Goal: Check status

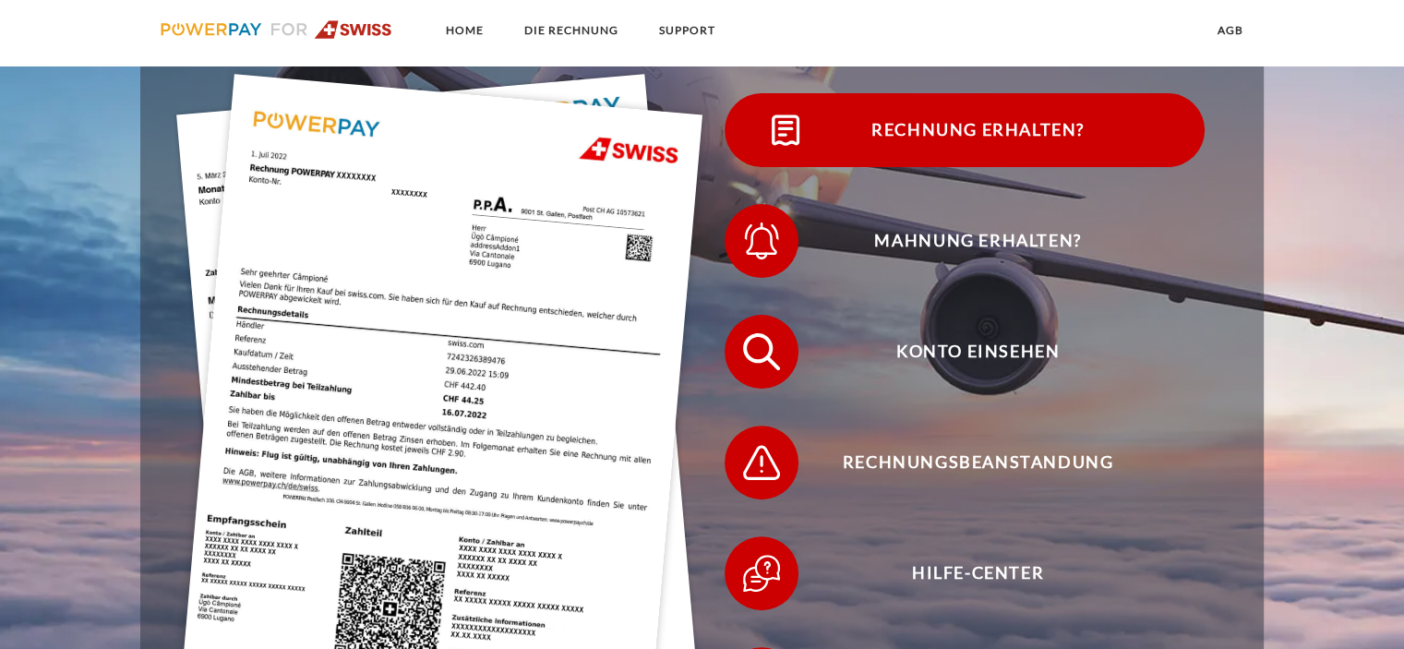
scroll to position [439, 0]
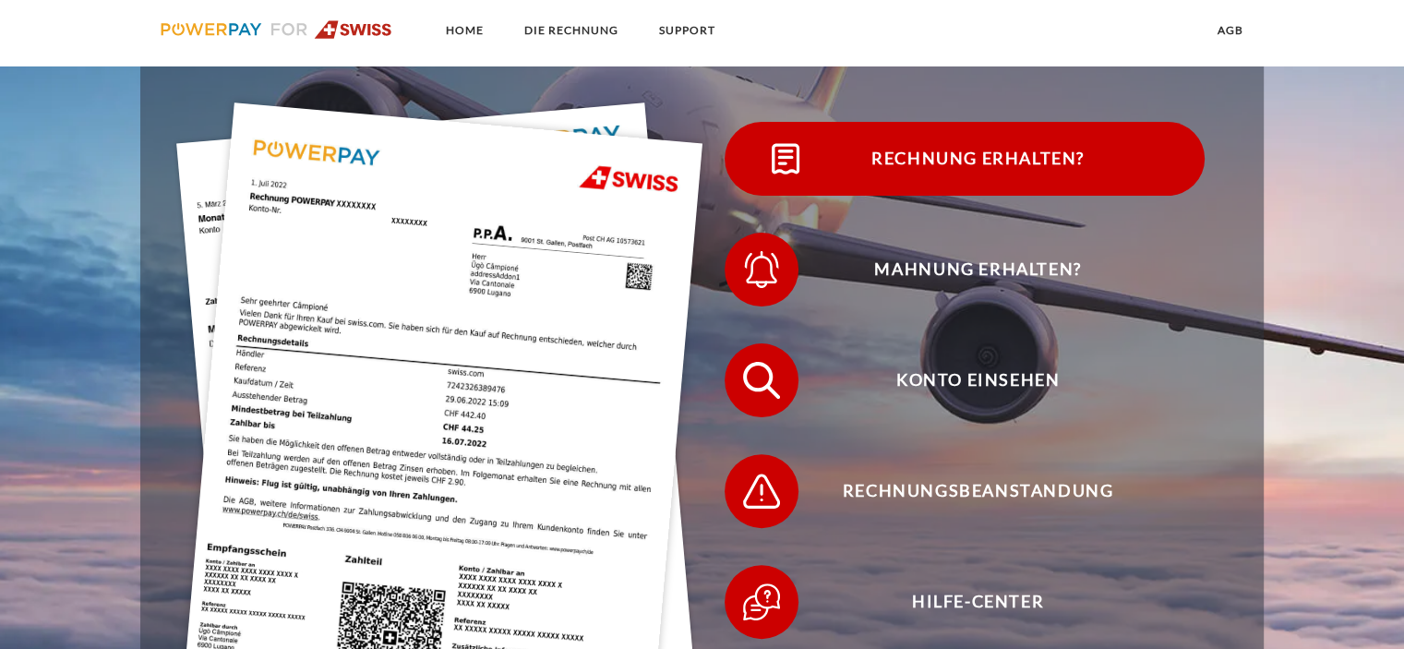
click at [917, 186] on span "Rechnung erhalten?" at bounding box center [977, 159] width 452 height 74
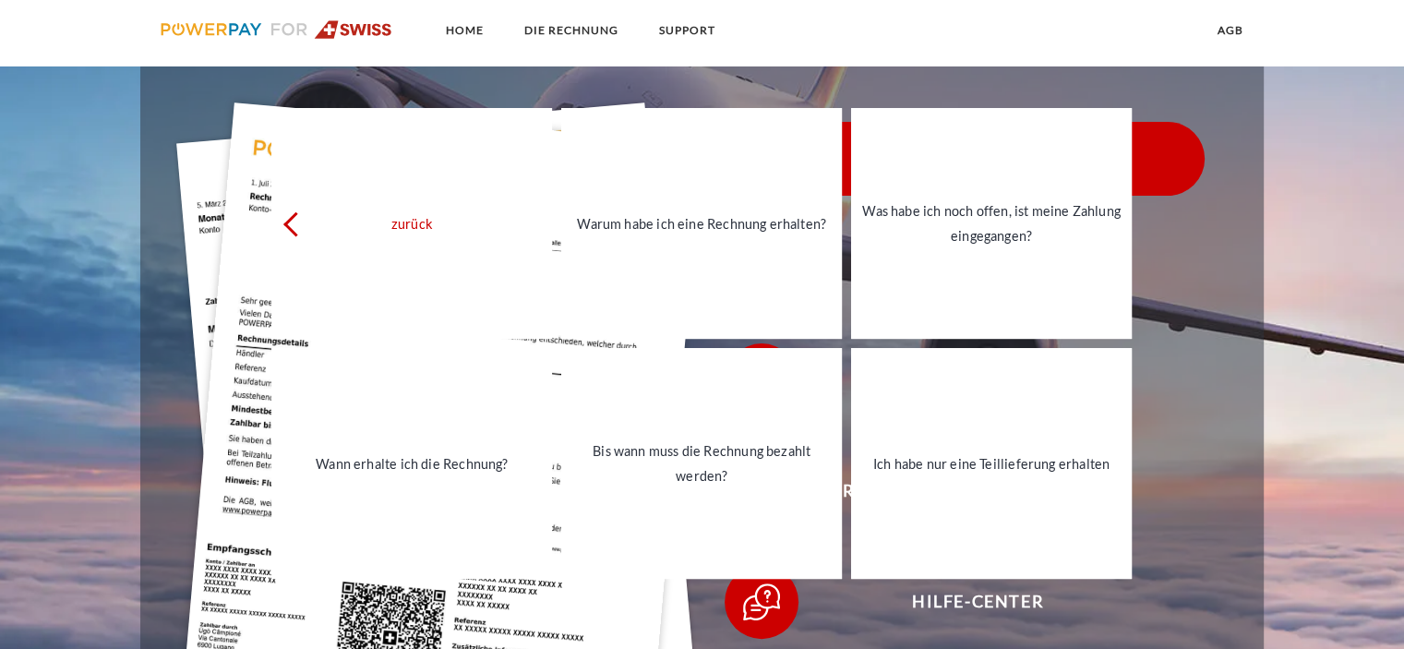
click at [917, 186] on link "Was habe ich noch offen, ist meine Zahlung eingegangen?" at bounding box center [991, 223] width 281 height 231
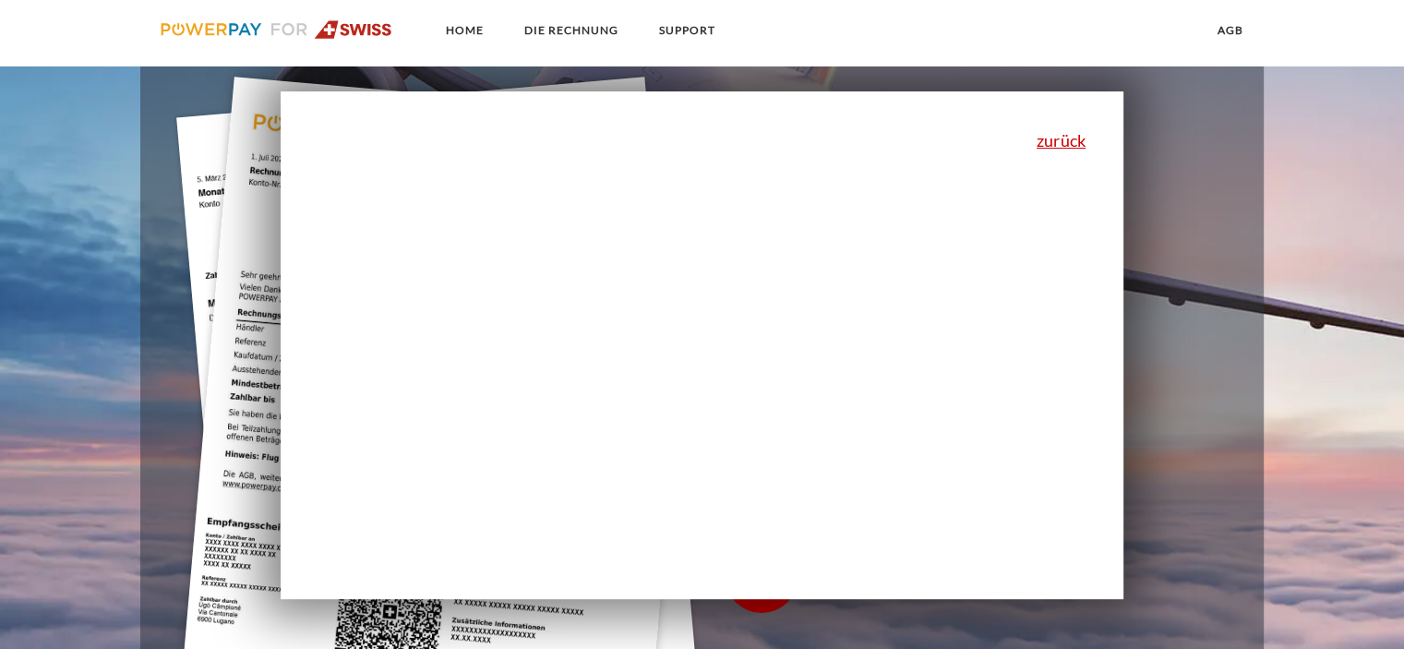
scroll to position [401, 0]
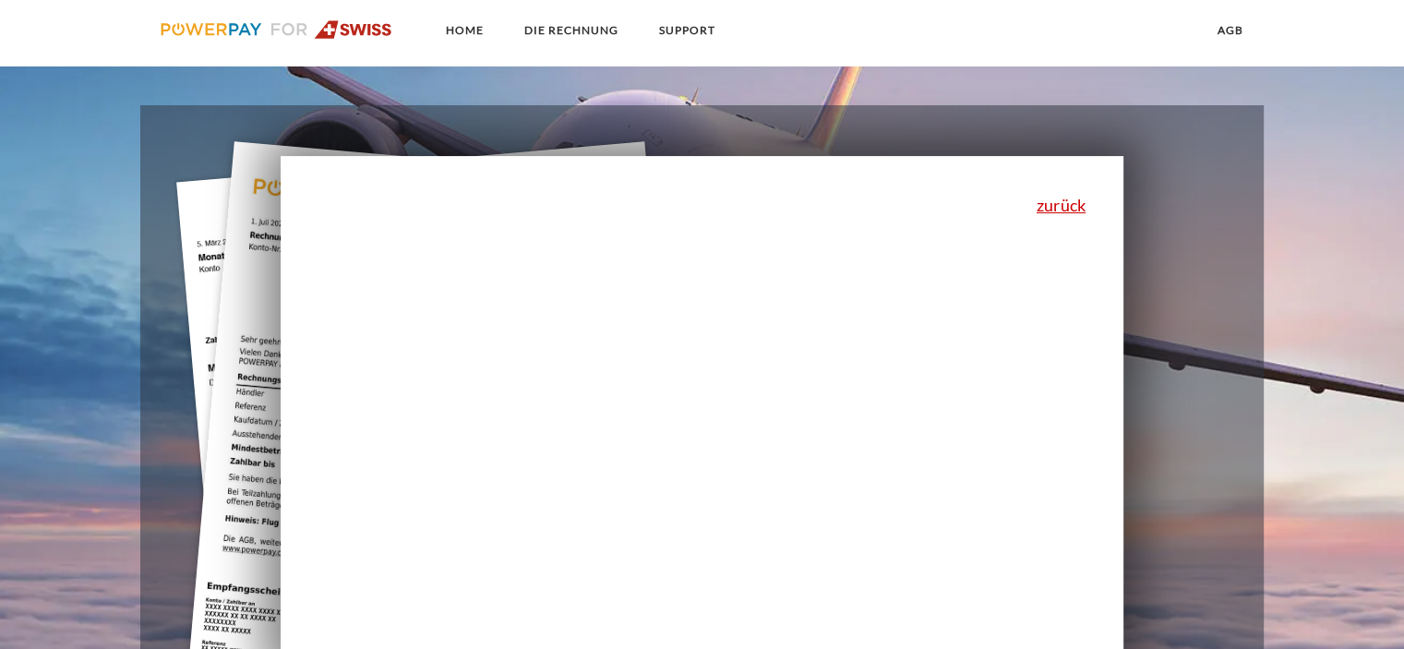
click at [845, 295] on div "zurück Warum habe ich eine Rechnung erhalten? POWERPAY ist der Rechnungsherstel…" at bounding box center [702, 410] width 843 height 508
click at [1049, 208] on link "zurück" at bounding box center [1060, 205] width 49 height 17
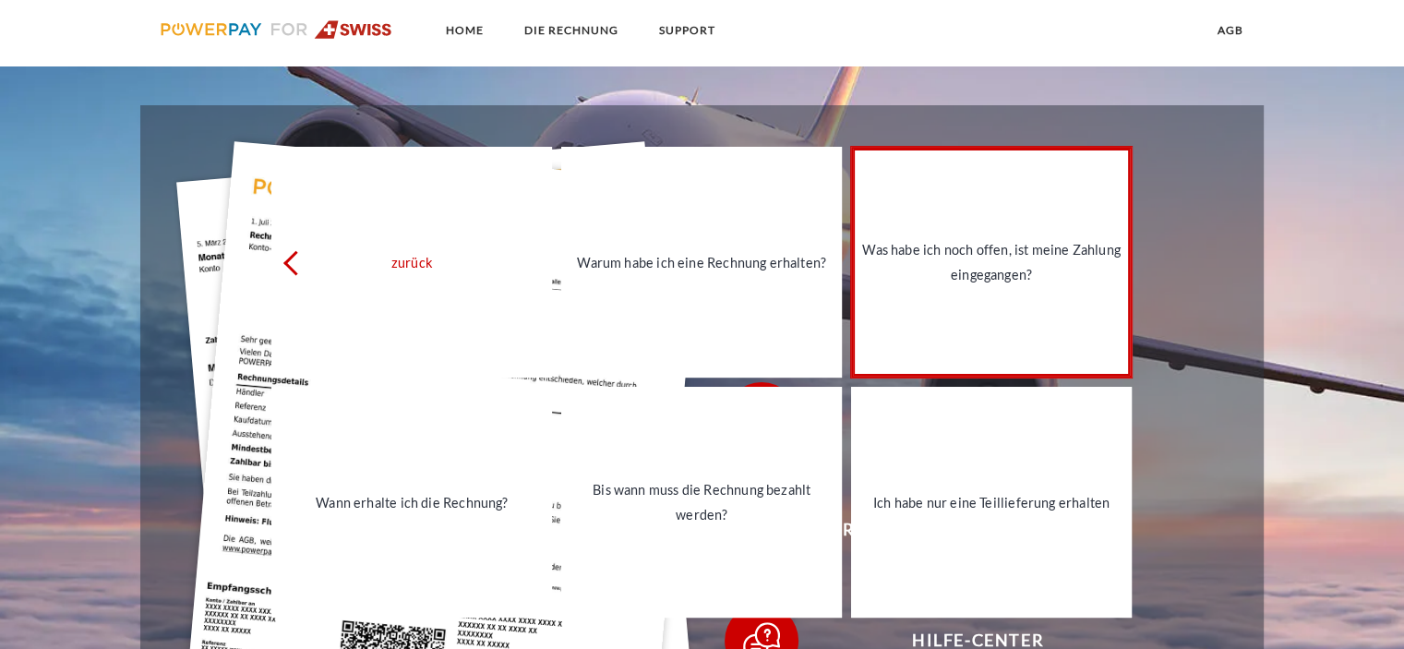
click at [995, 267] on div "Was habe ich noch offen, ist meine Zahlung eingegangen?" at bounding box center [991, 262] width 258 height 50
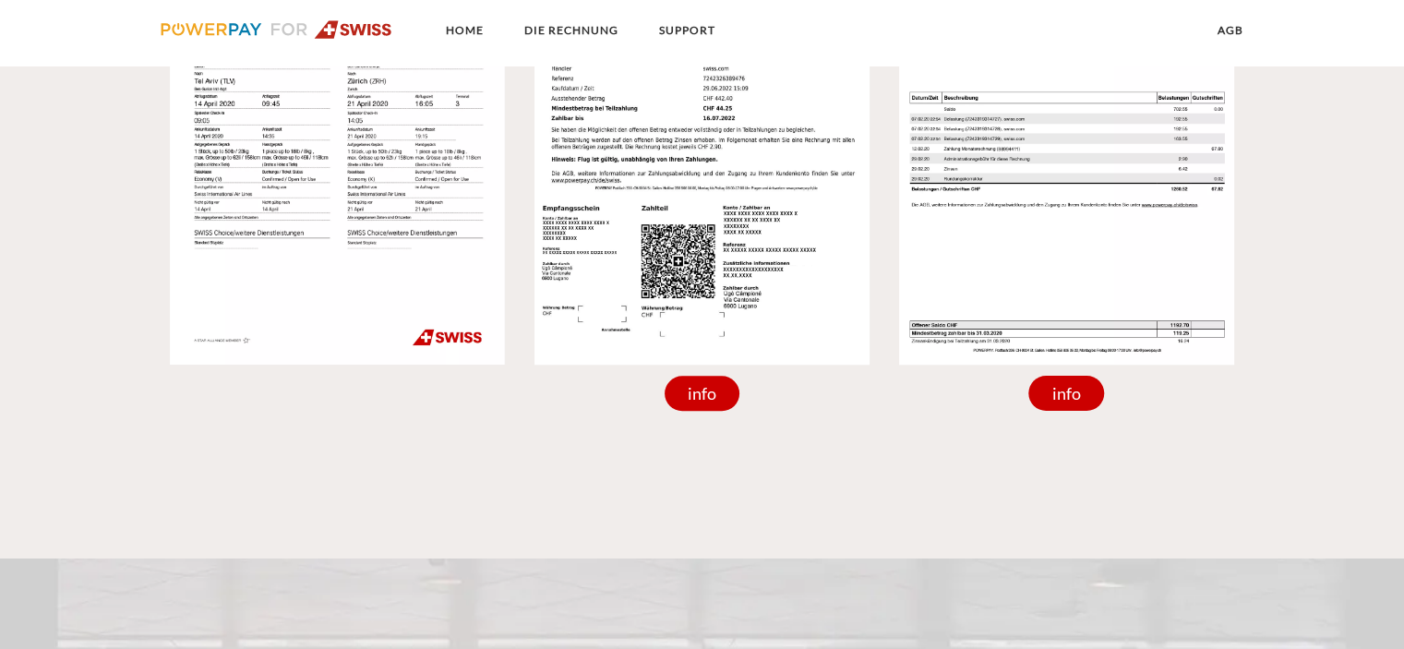
scroll to position [1826, 0]
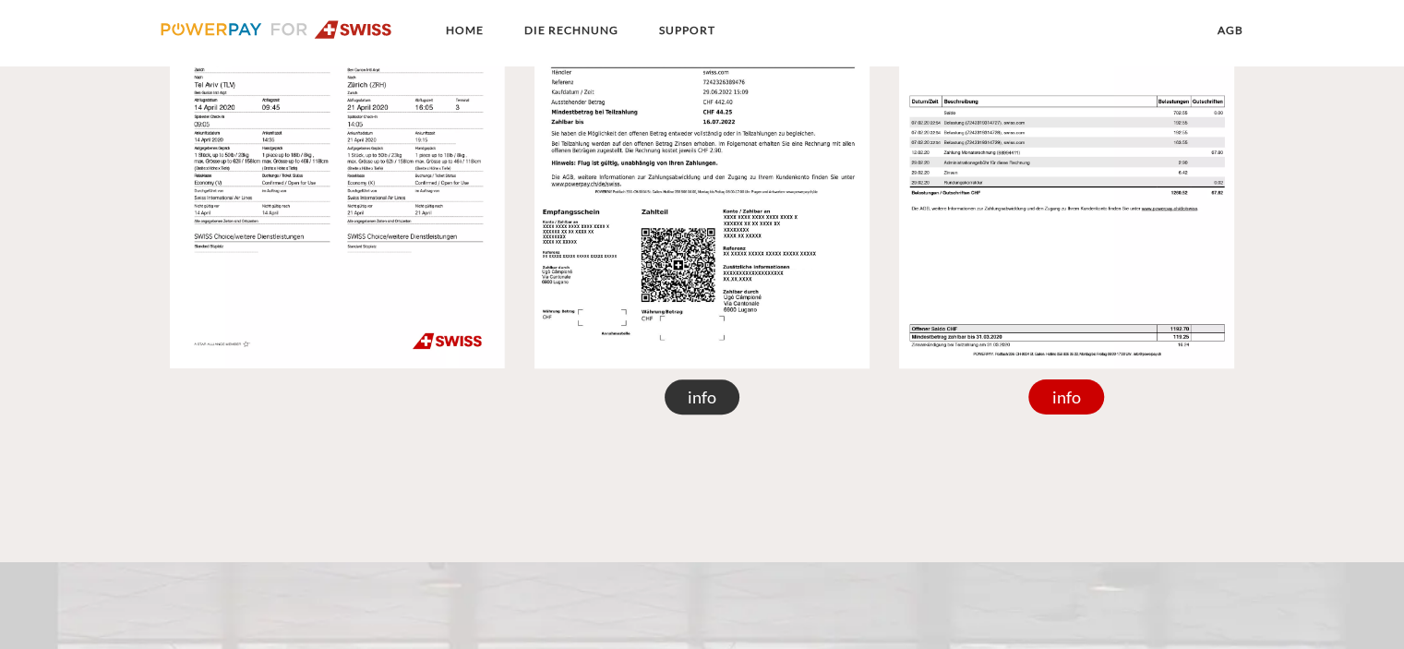
click at [724, 414] on div "info" at bounding box center [702, 396] width 76 height 35
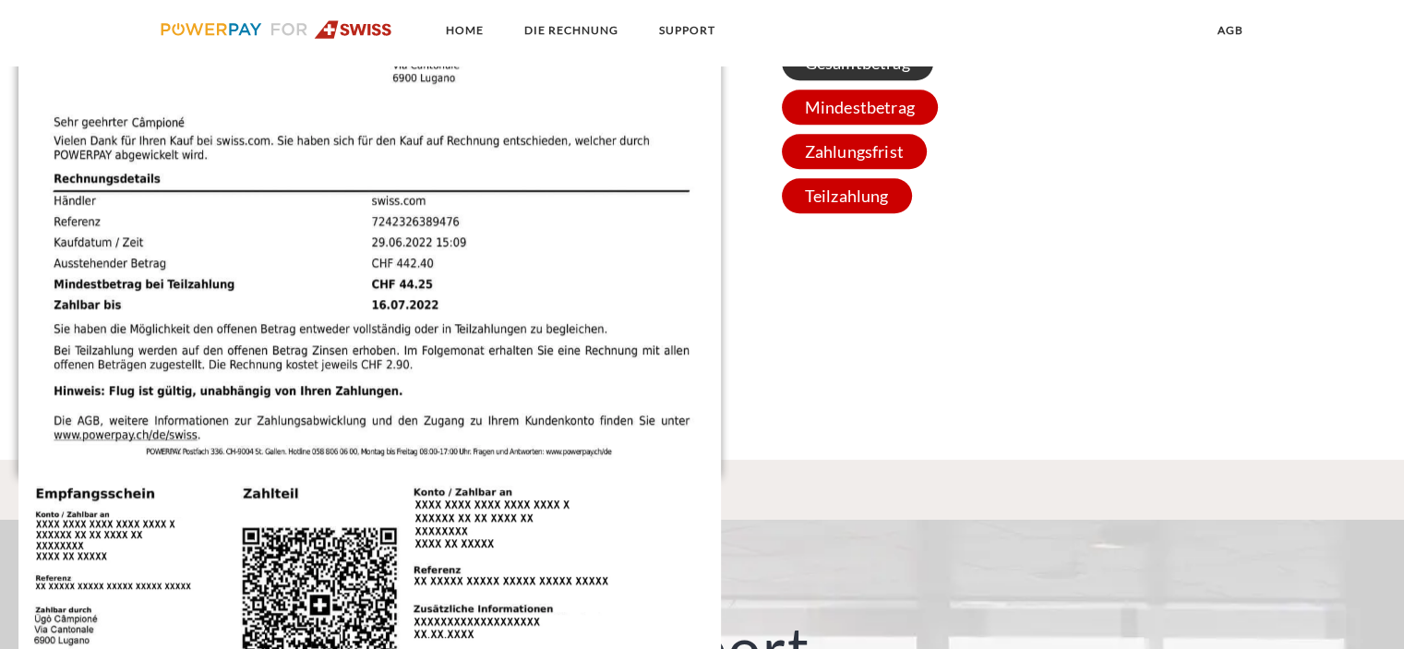
click at [845, 80] on span "Gesamtbetrag" at bounding box center [857, 62] width 151 height 35
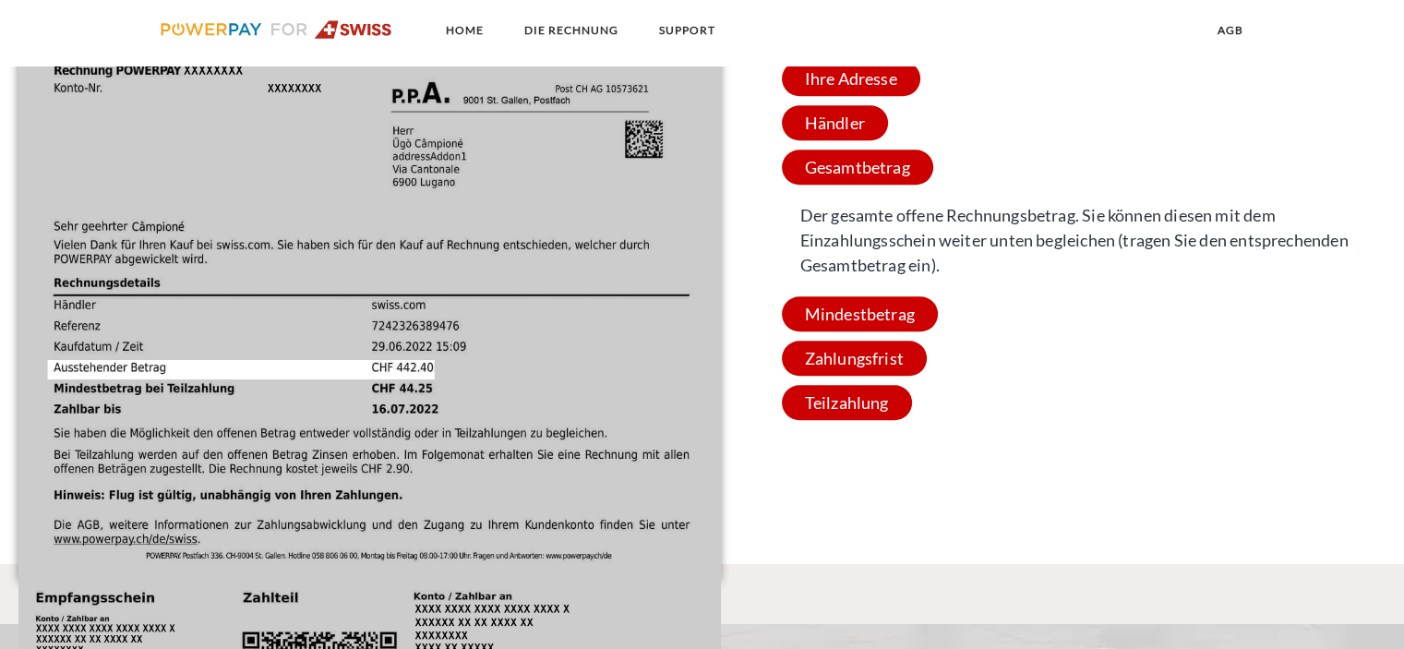
scroll to position [1721, 0]
click at [868, 186] on span "Gesamtbetrag" at bounding box center [857, 167] width 151 height 35
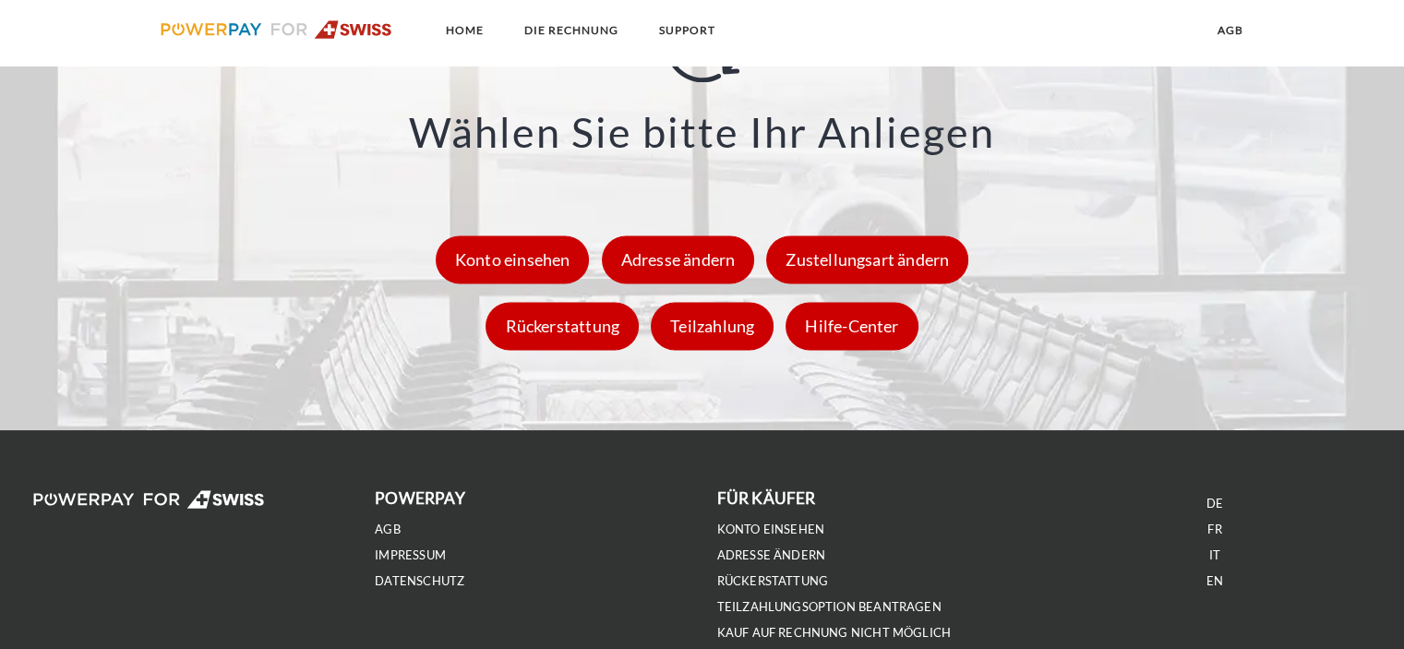
scroll to position [2642, 0]
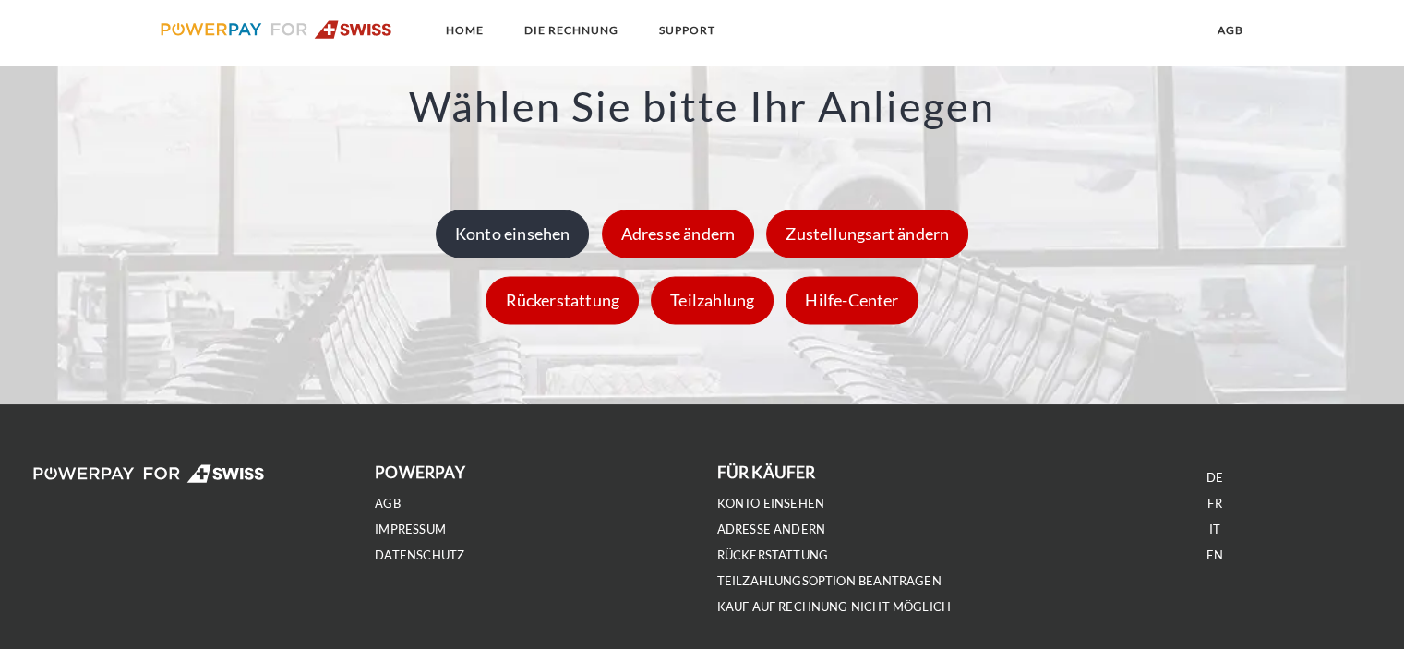
click at [521, 257] on div "Konto einsehen" at bounding box center [513, 233] width 154 height 48
